Goal: Communication & Community: Share content

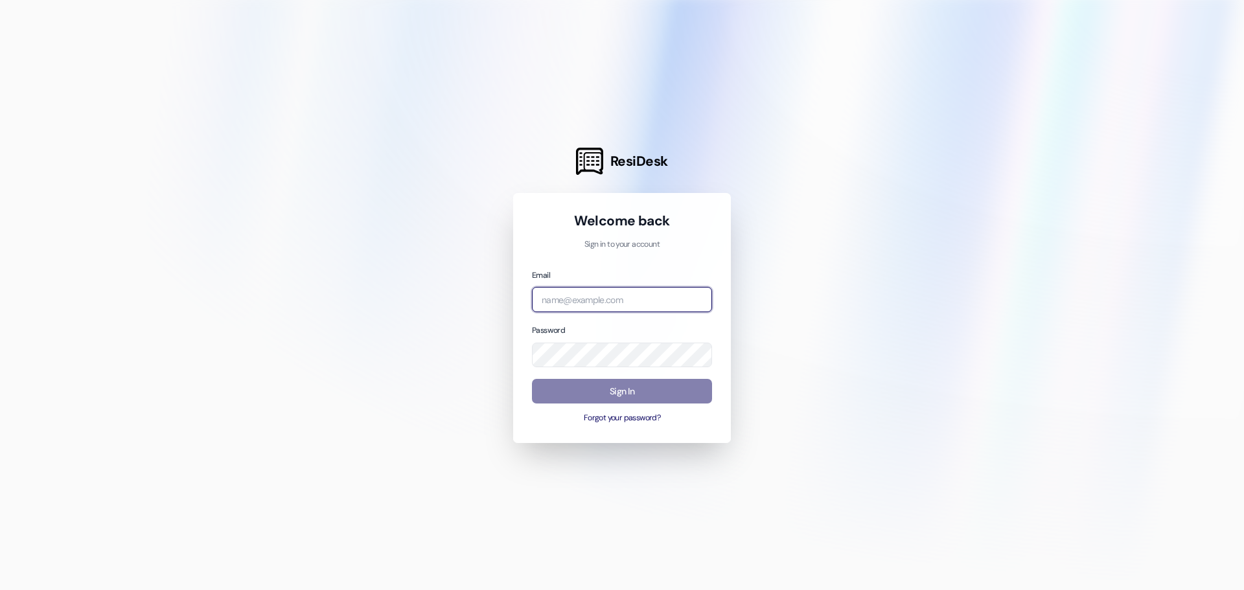
type input "[PERSON_NAME][EMAIL_ADDRESS][DOMAIN_NAME]"
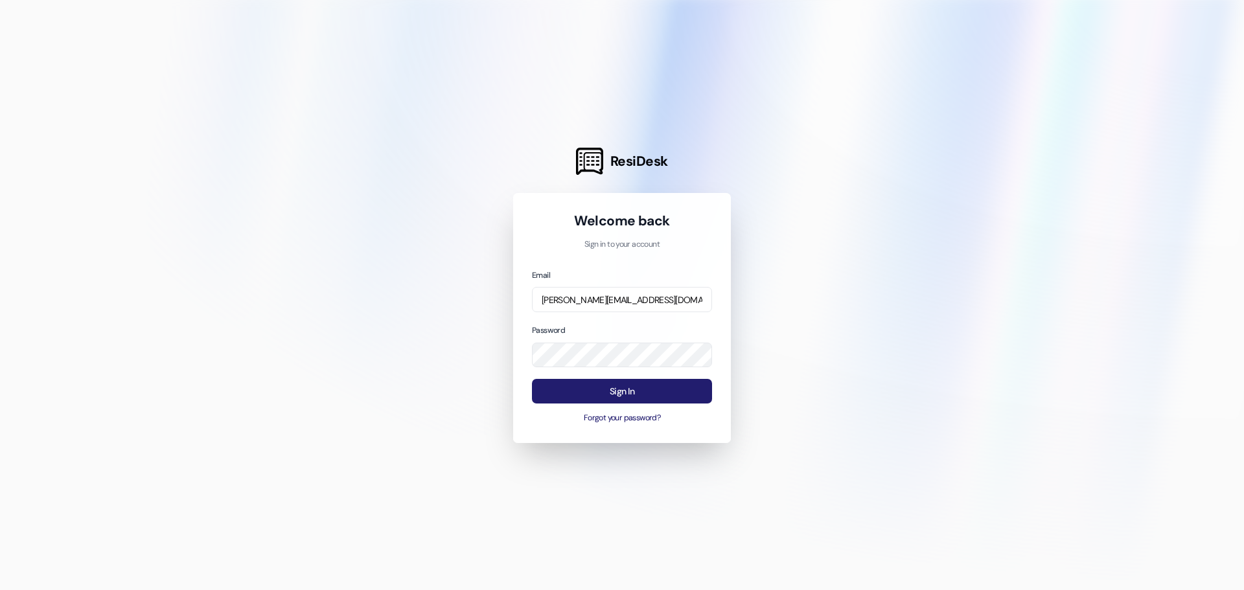
click at [575, 383] on button "Sign In" at bounding box center [622, 391] width 180 height 25
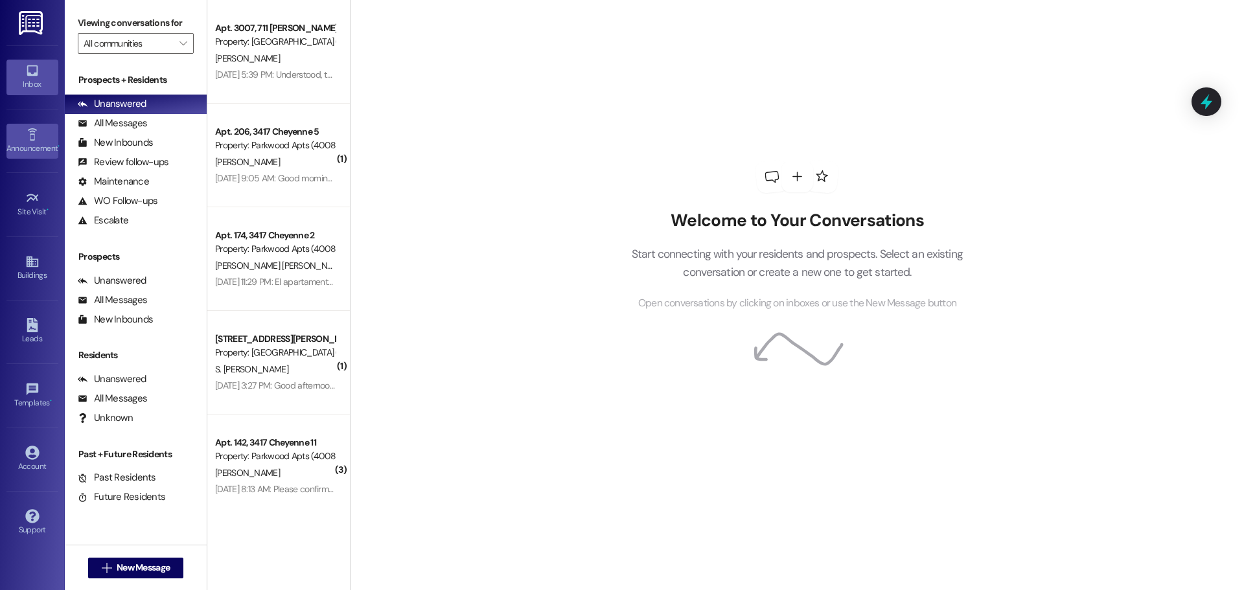
click at [43, 138] on link "Announcement •" at bounding box center [32, 141] width 52 height 35
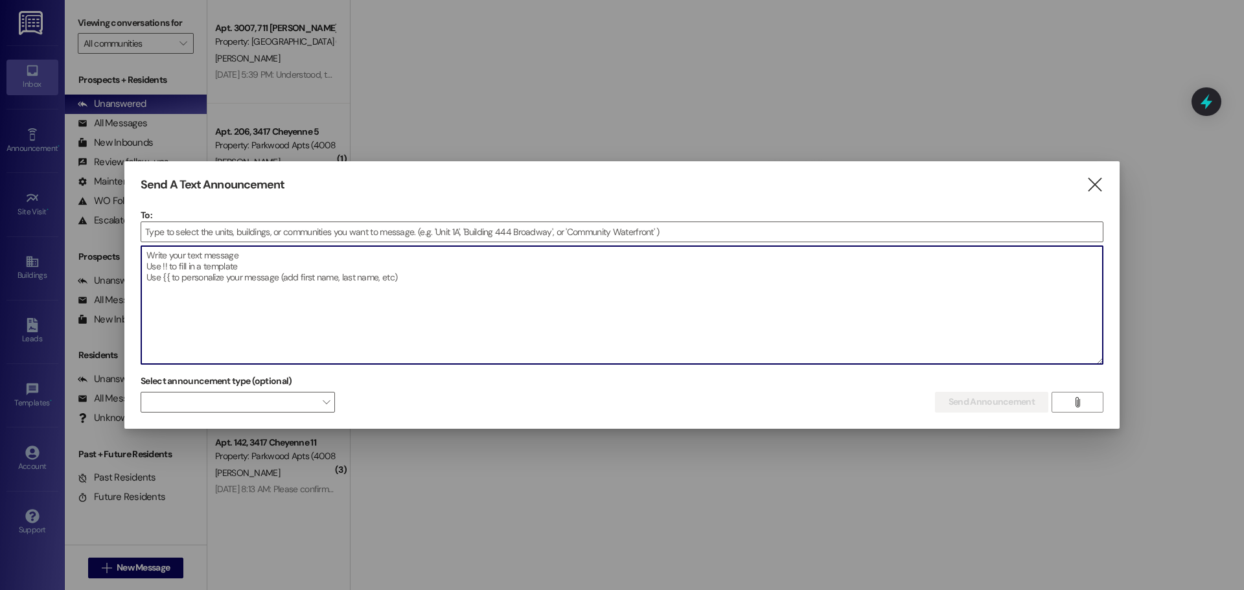
click at [308, 252] on textarea at bounding box center [621, 305] width 961 height 118
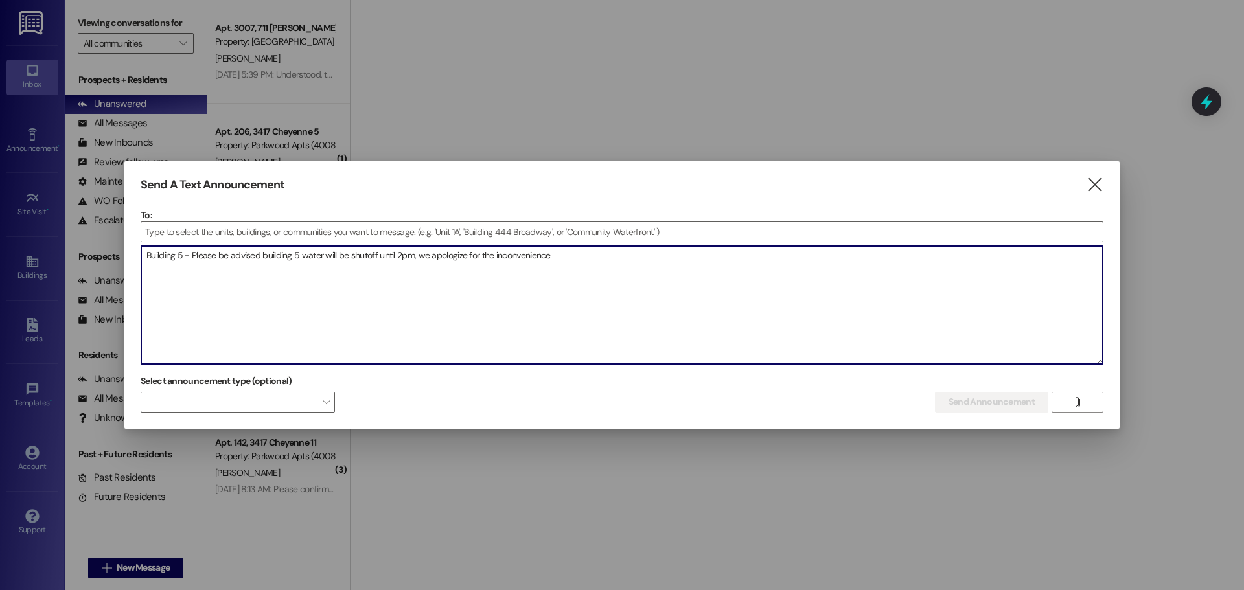
type textarea "Building 5 - Please be advised building 5 water will be shutoff until 2pm, we a…"
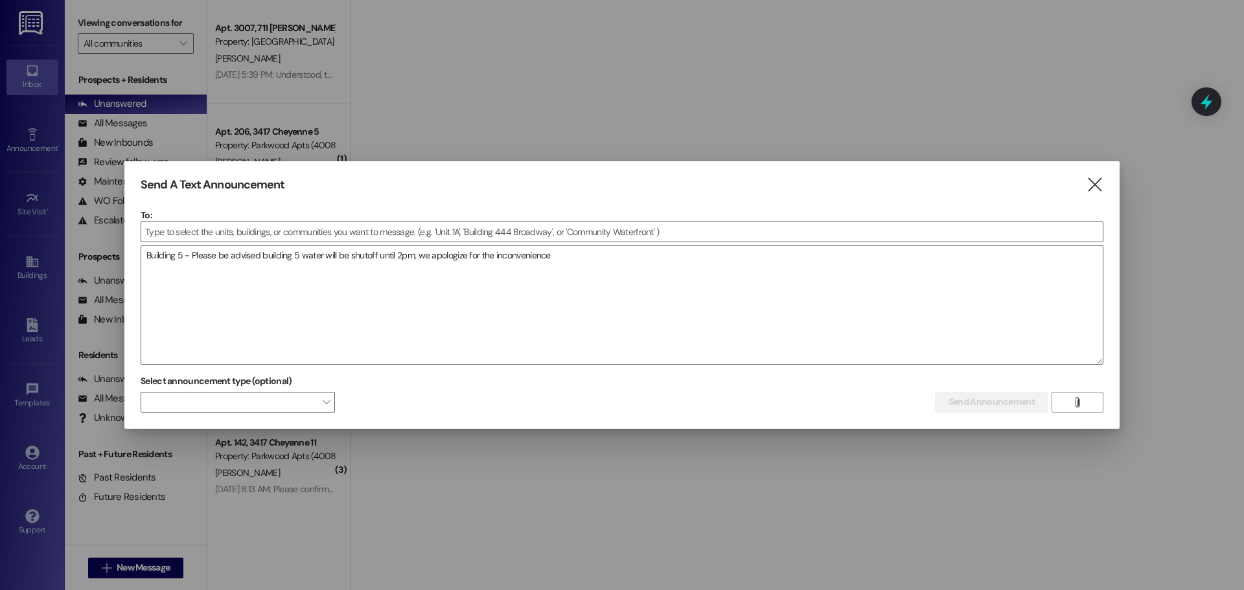
click at [221, 214] on p "To:" at bounding box center [622, 215] width 963 height 13
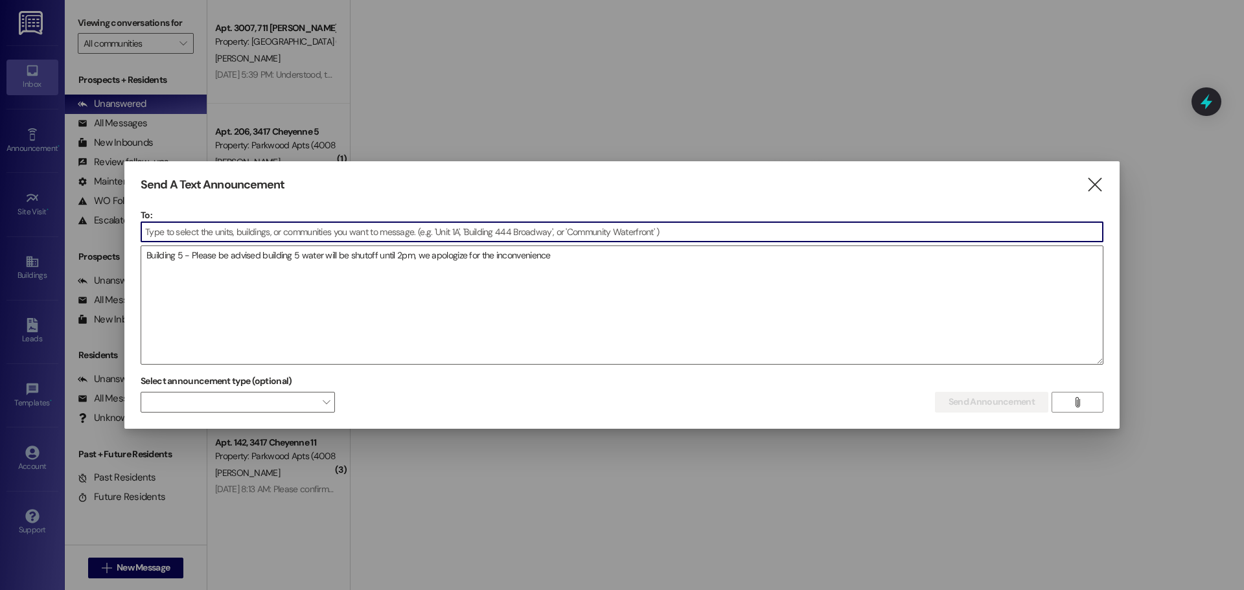
click at [233, 230] on input at bounding box center [621, 231] width 961 height 19
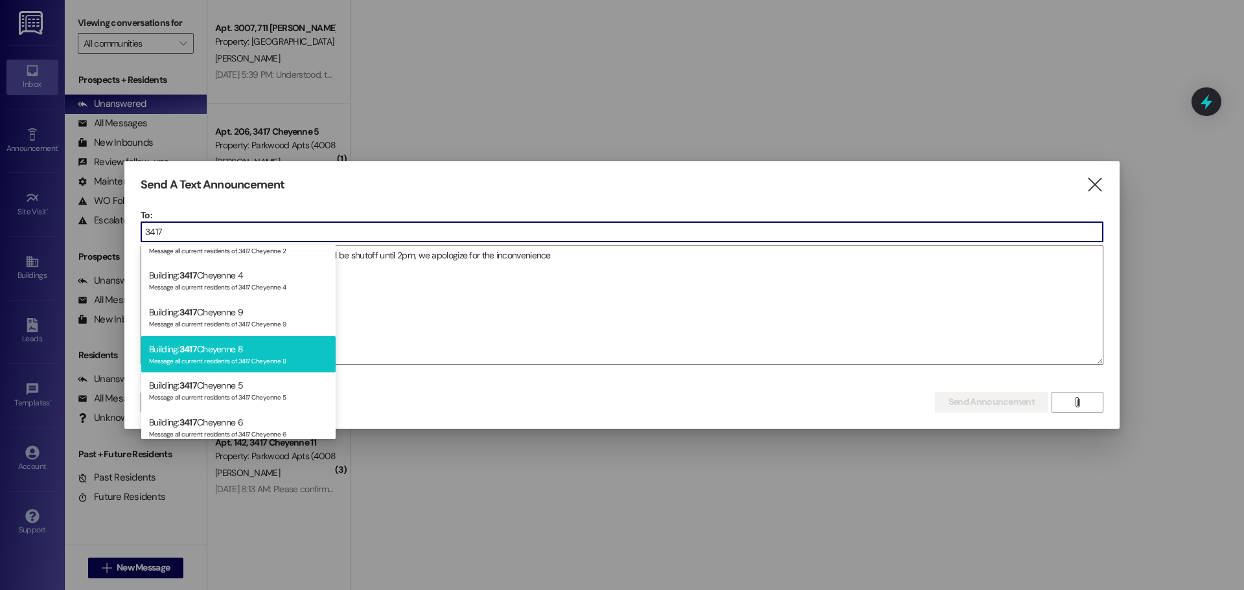
scroll to position [207, 0]
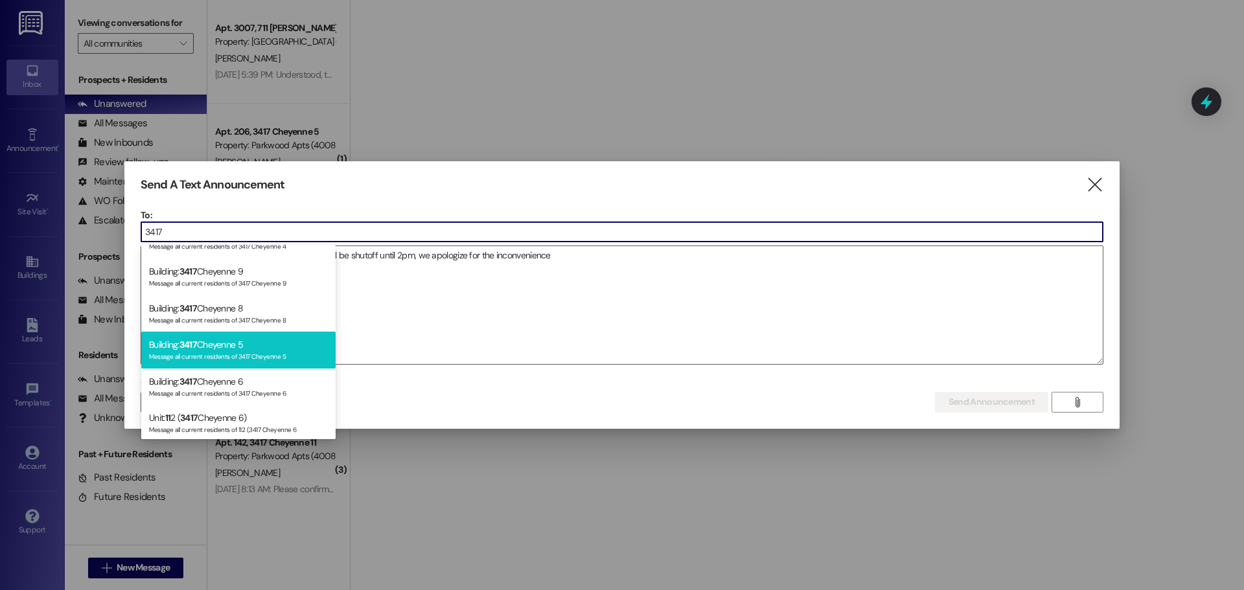
type input "3417"
click at [275, 362] on div "Building: 3417 Cheyenne 5 Message all current residents of 3417 Cheyenne 5" at bounding box center [238, 350] width 194 height 37
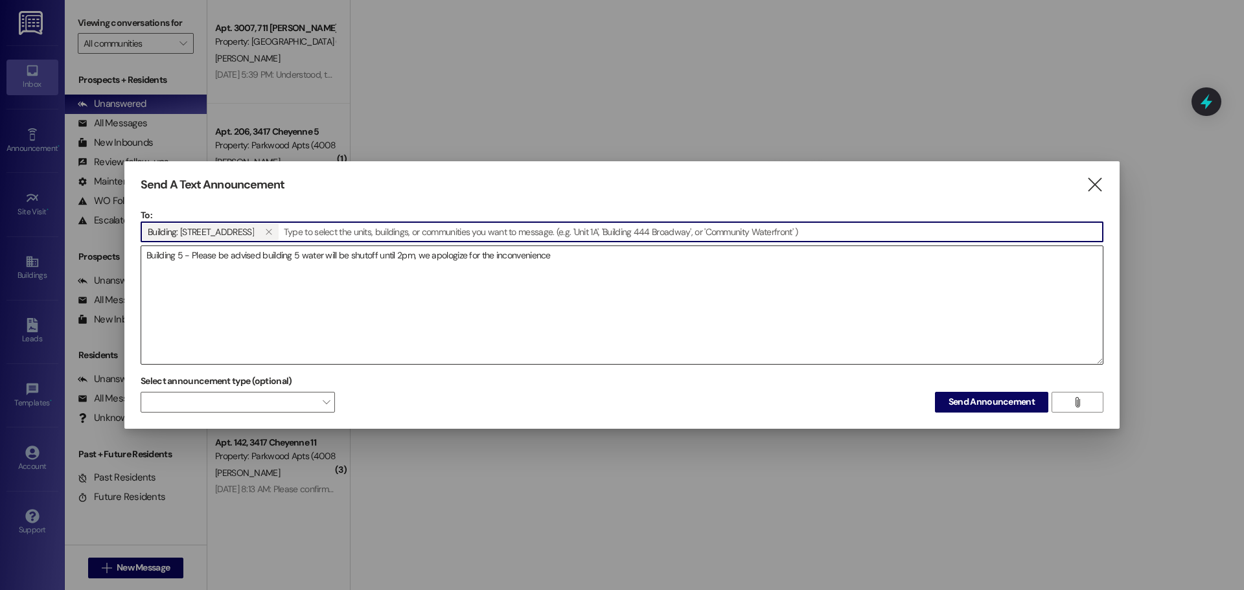
click at [344, 325] on textarea "Building 5 - Please be advised building 5 water will be shutoff until 2pm, we a…" at bounding box center [621, 305] width 961 height 118
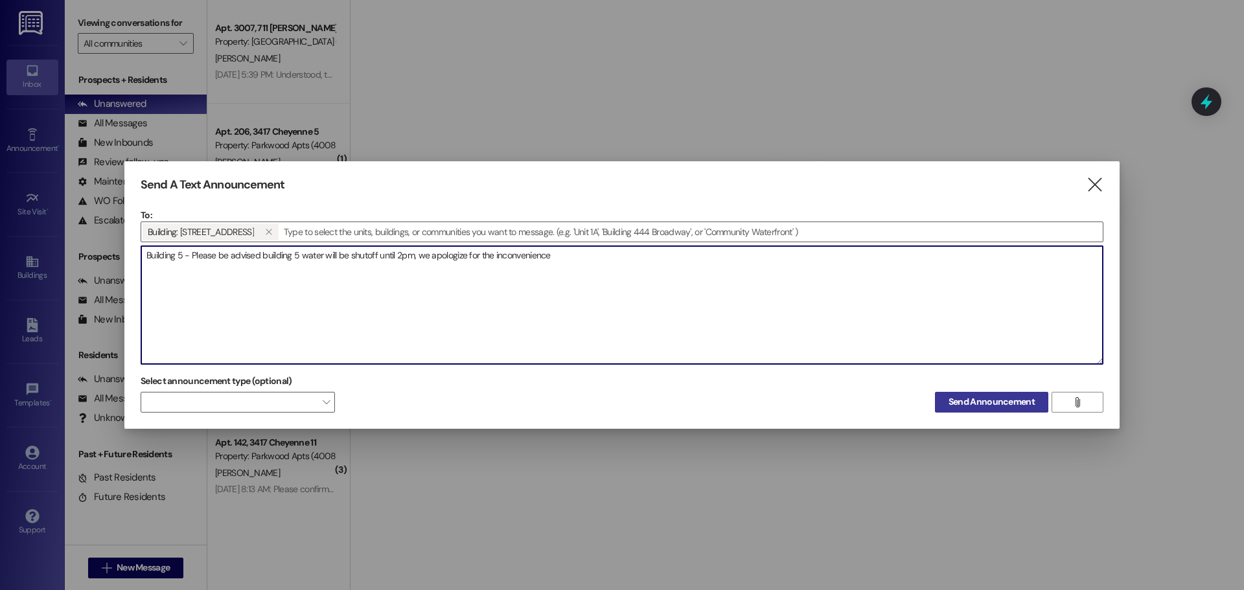
click at [954, 407] on span "Send Announcement" at bounding box center [991, 402] width 86 height 14
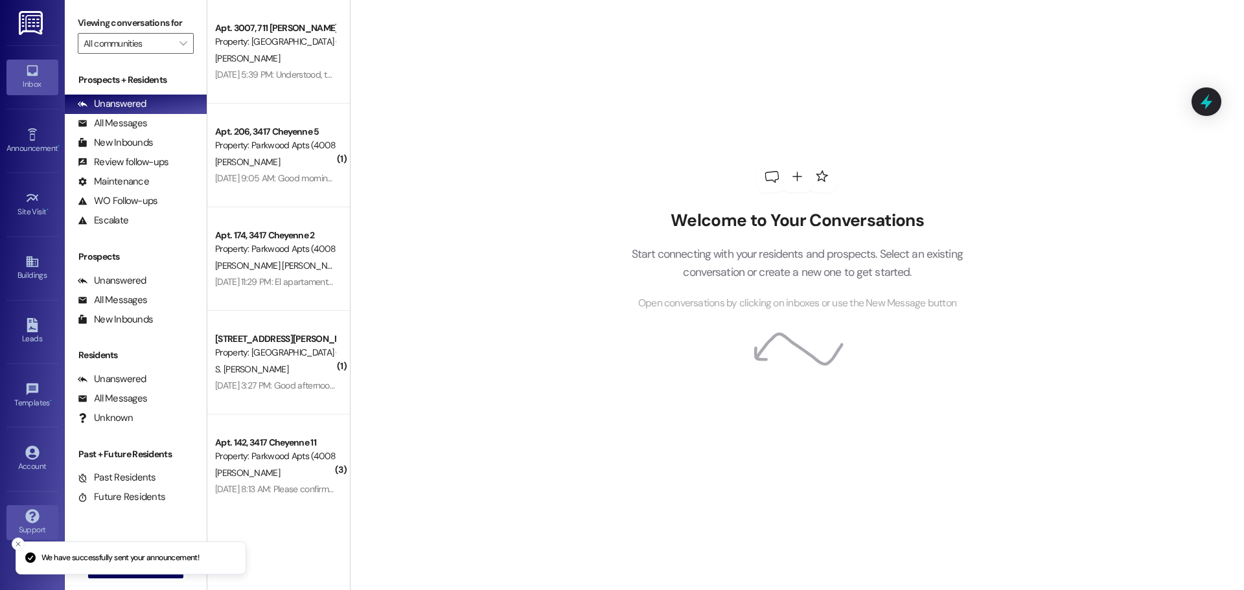
click at [47, 510] on link "Support" at bounding box center [32, 522] width 52 height 35
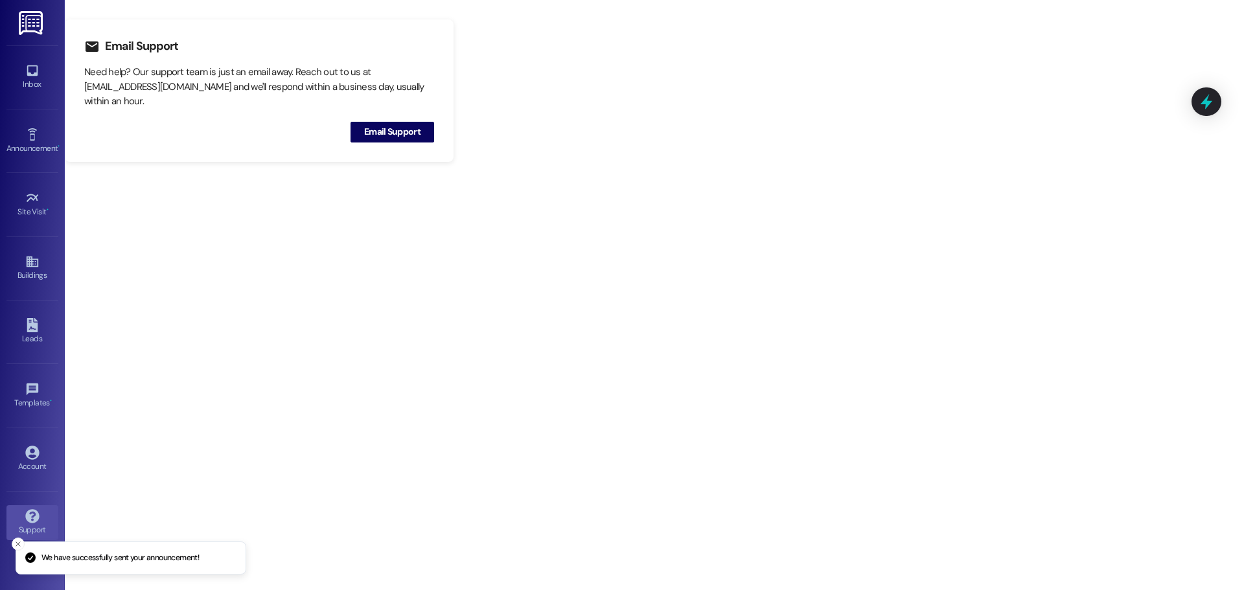
click at [473, 228] on div "Email Support Need help? Our support team is just an email away. Reach out to u…" at bounding box center [654, 295] width 1179 height 590
